Goal: Download file/media

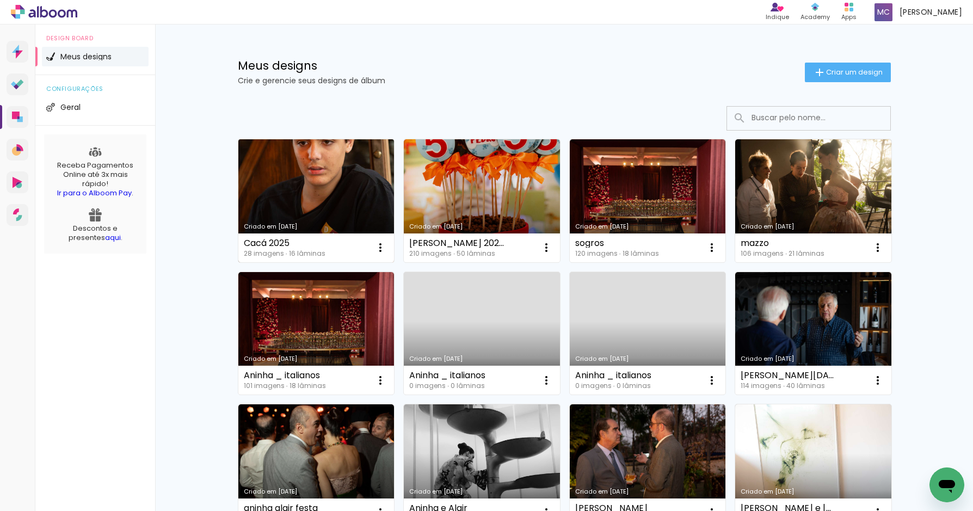
click at [327, 183] on link "Criado em [DATE]" at bounding box center [316, 200] width 156 height 123
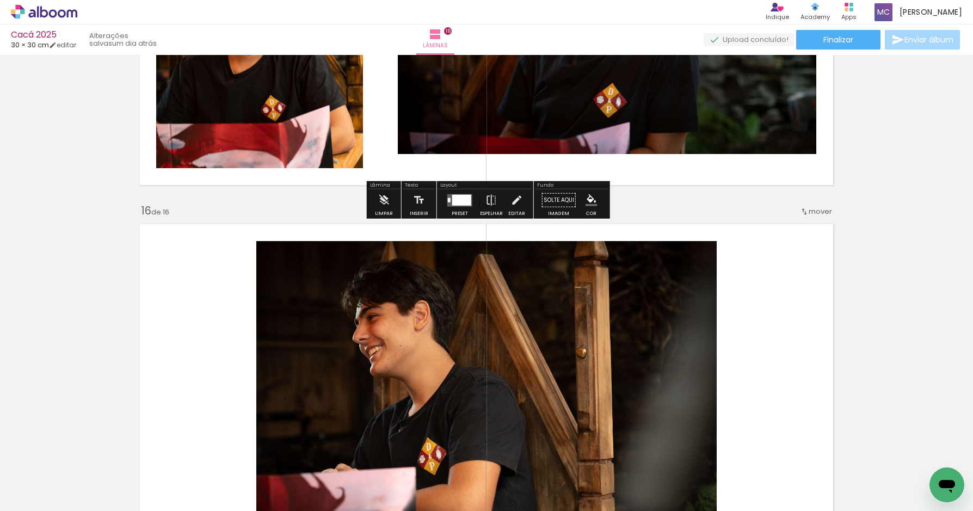
scroll to position [6113, 0]
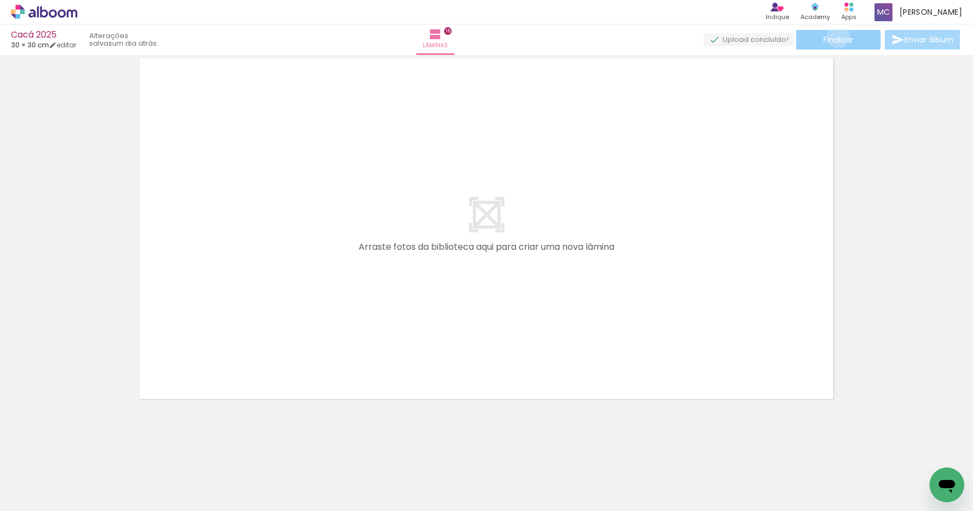
click at [834, 36] on span "Finalizar" at bounding box center [839, 40] width 30 height 8
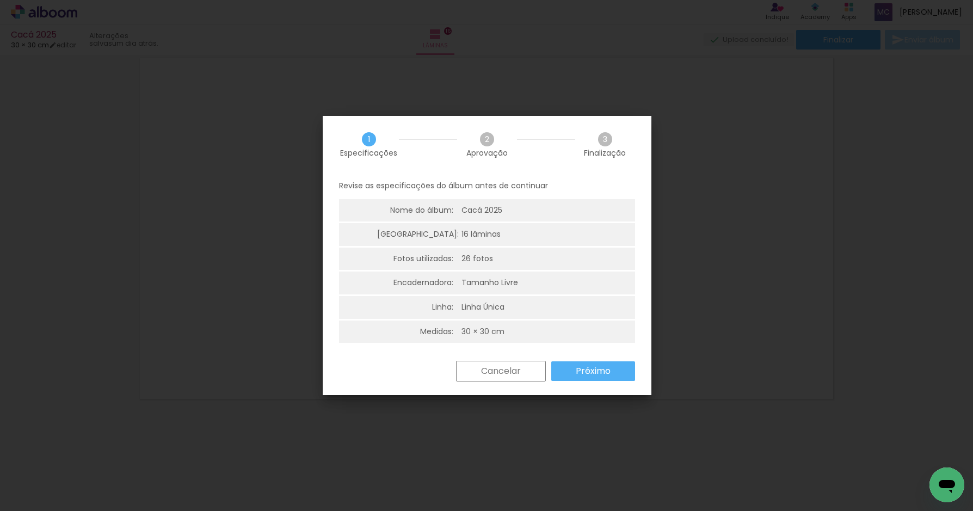
click at [0, 0] on slot "Próximo" at bounding box center [0, 0] width 0 height 0
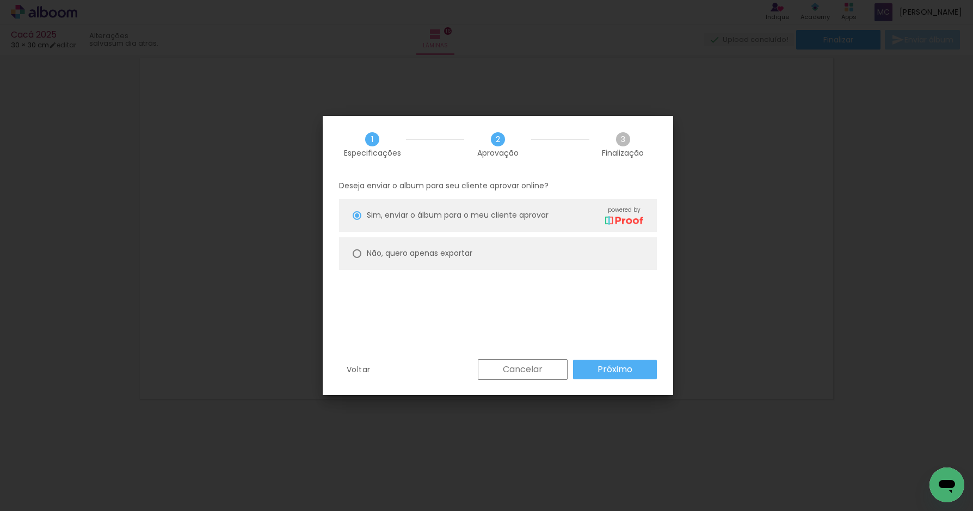
click at [0, 0] on slot "Não, quero apenas exportar" at bounding box center [0, 0] width 0 height 0
type paper-radio-button "on"
click at [0, 0] on slot "Próximo" at bounding box center [0, 0] width 0 height 0
type input "Alta, 300 DPI"
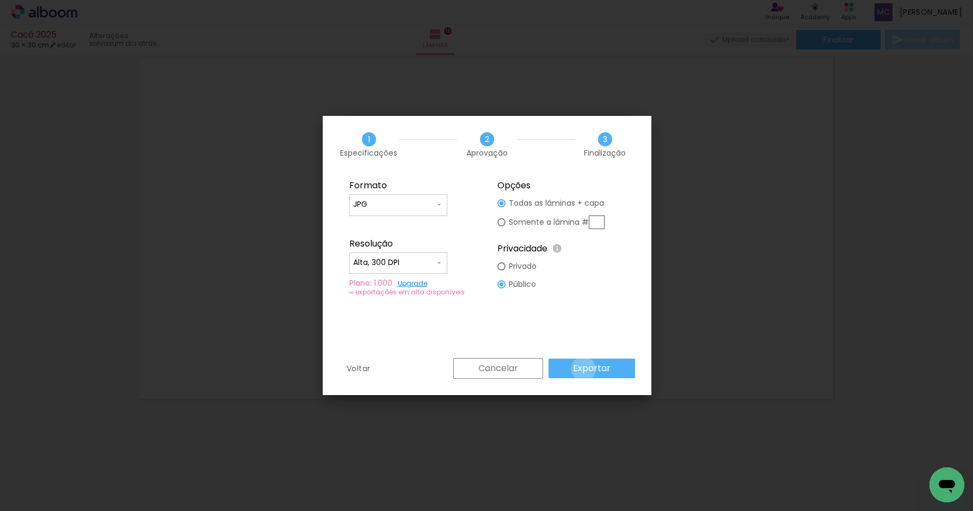
click at [0, 0] on slot "Exportar" at bounding box center [0, 0] width 0 height 0
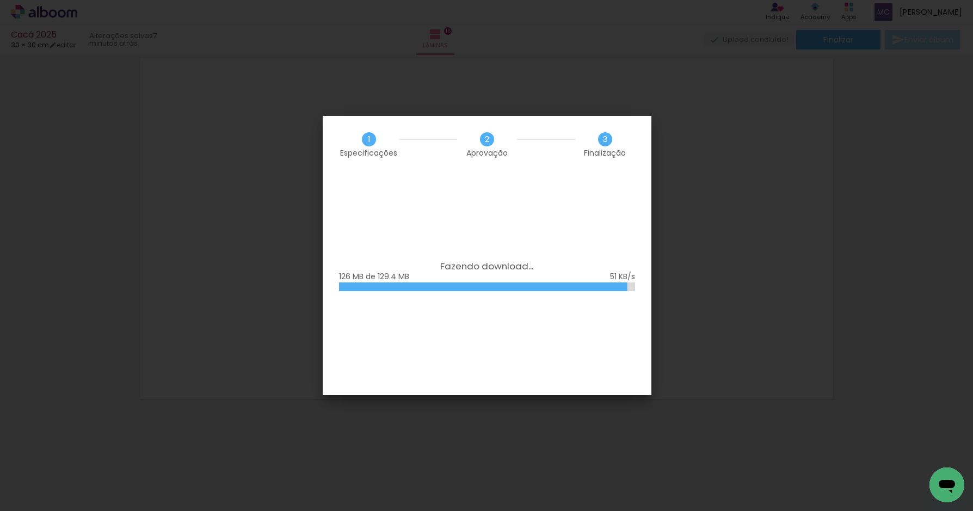
click at [844, 205] on iron-overlay-backdrop at bounding box center [486, 255] width 973 height 511
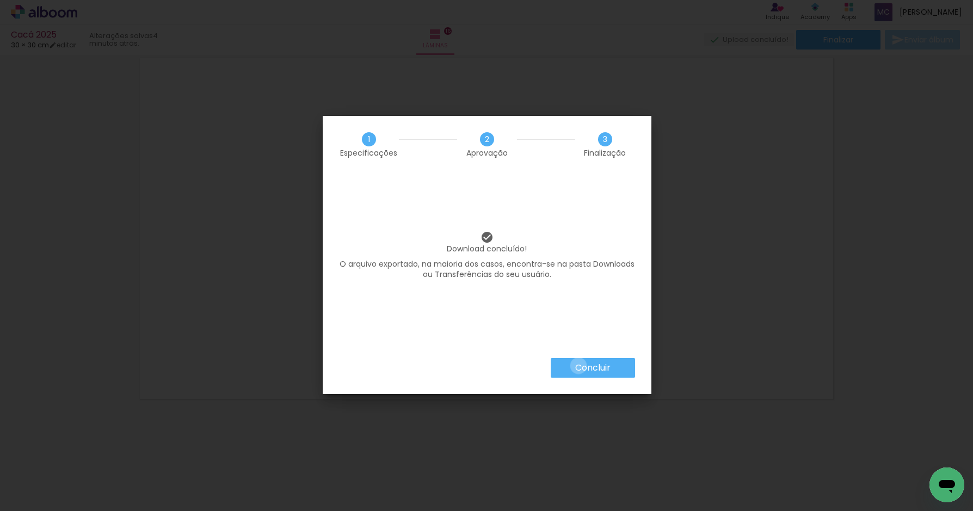
click at [0, 0] on slot "Concluir" at bounding box center [0, 0] width 0 height 0
